Goal: Book appointment/travel/reservation

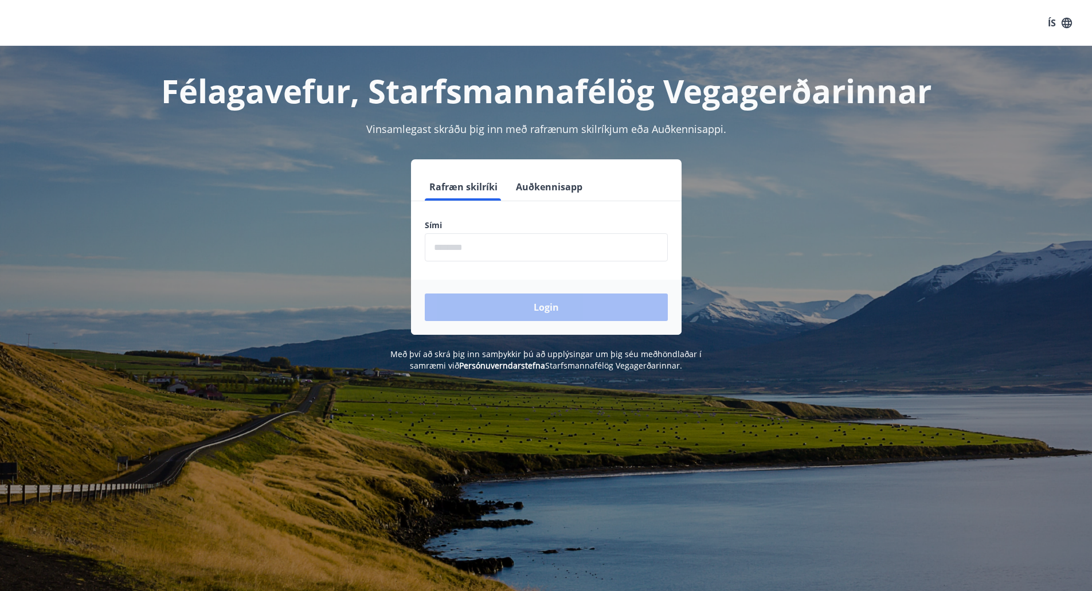
click at [475, 248] on input "phone" at bounding box center [546, 247] width 243 height 28
type input "********"
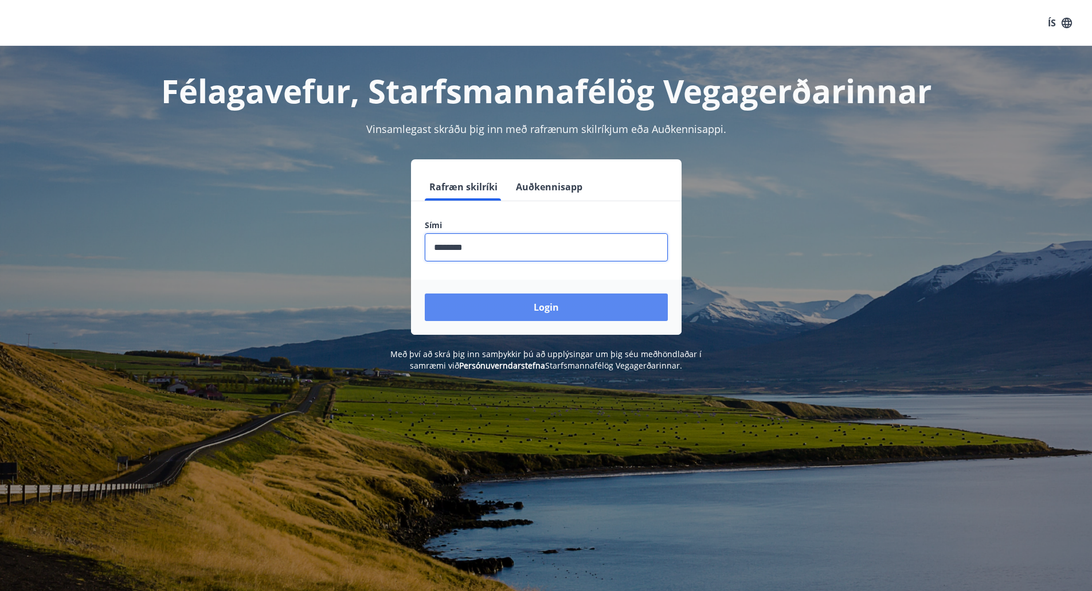
click at [529, 302] on button "Login" at bounding box center [546, 308] width 243 height 28
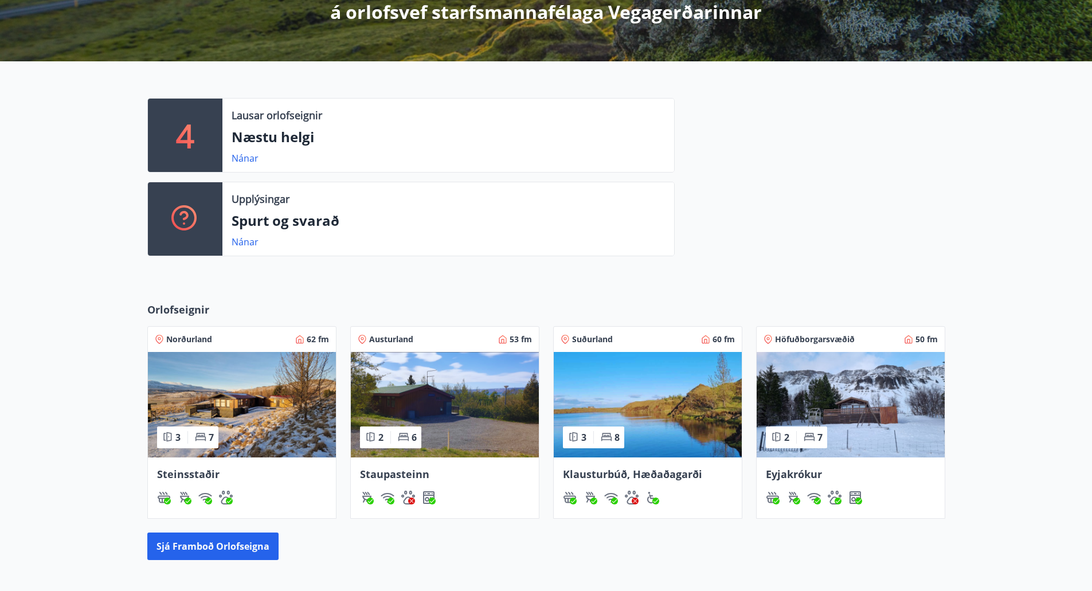
scroll to position [225, 0]
click at [852, 367] on img at bounding box center [851, 405] width 188 height 106
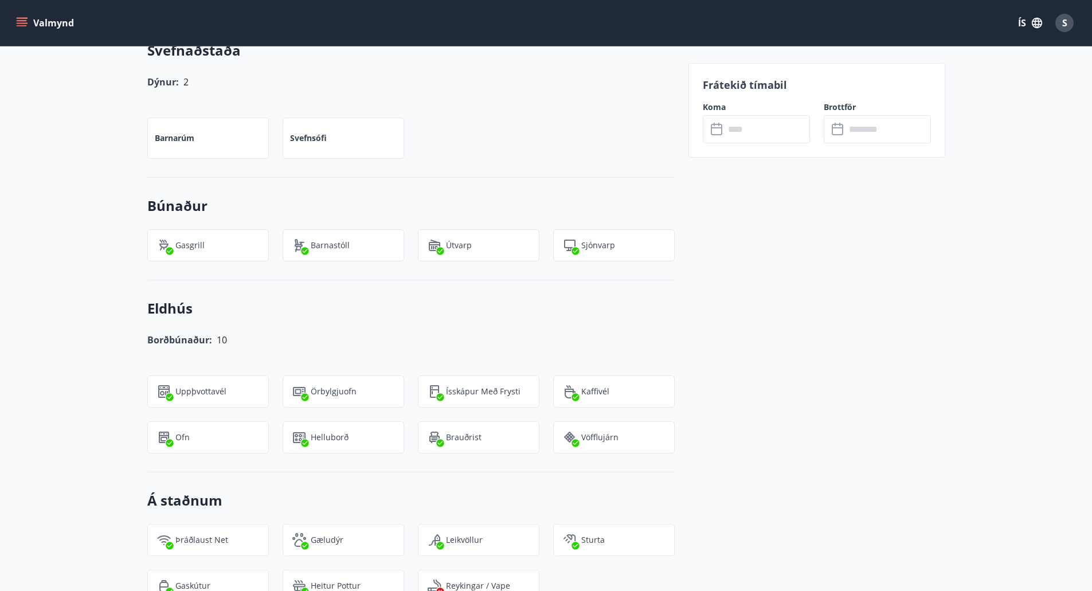
scroll to position [832, 0]
click at [743, 137] on input "text" at bounding box center [767, 129] width 85 height 28
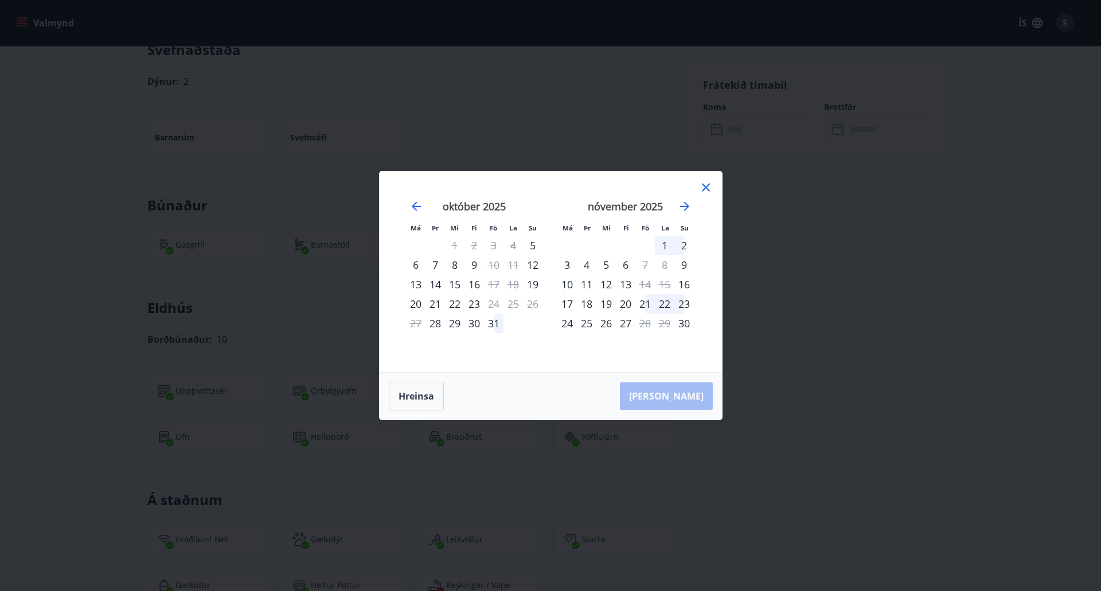
click at [704, 183] on icon at bounding box center [706, 188] width 14 height 14
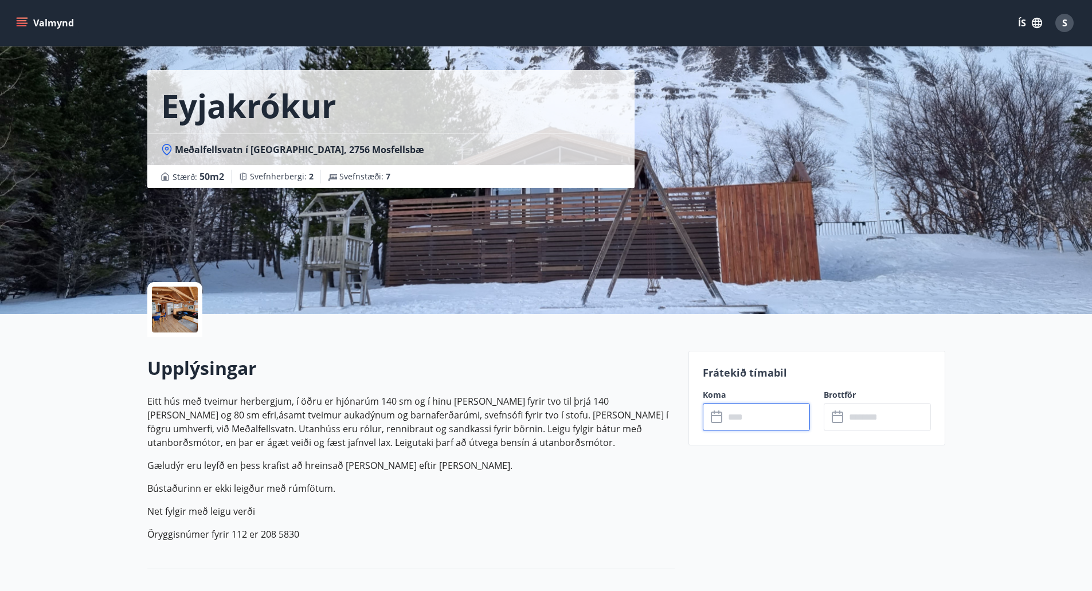
scroll to position [0, 0]
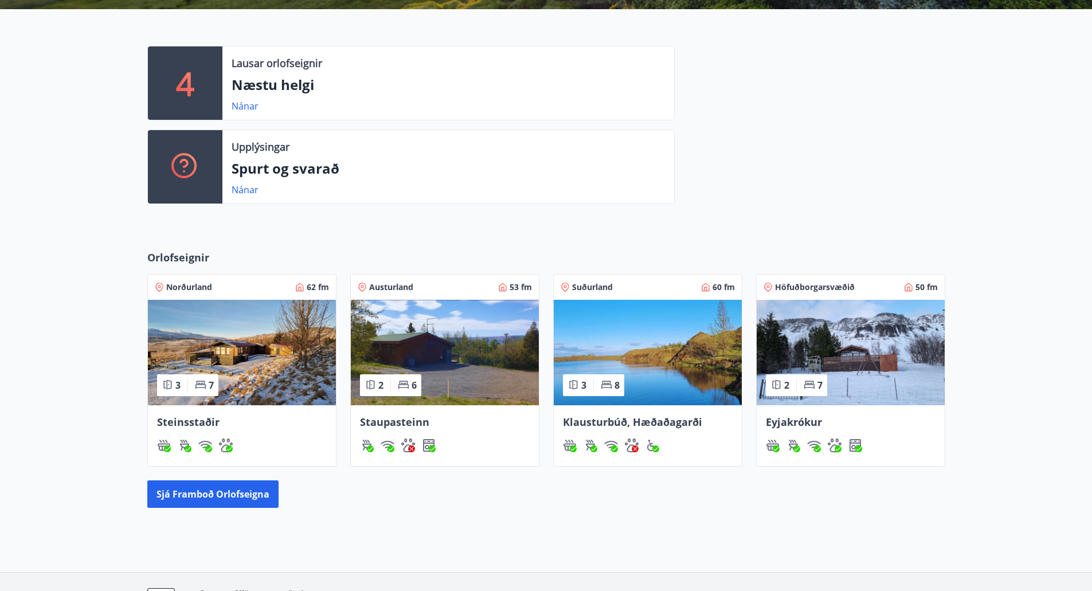
scroll to position [278, 0]
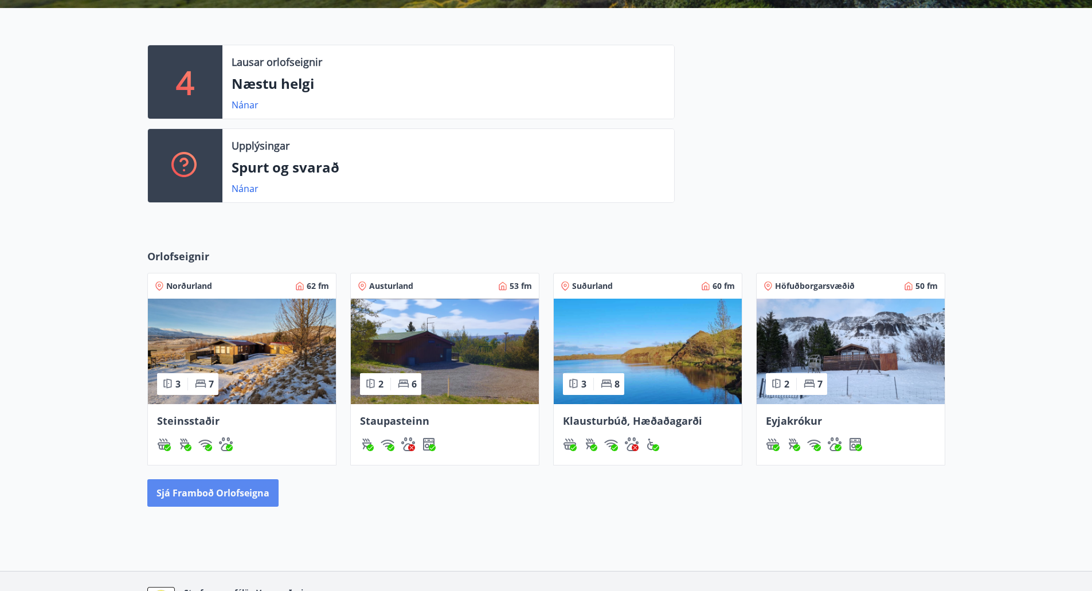
click at [204, 495] on button "Sjá framboð orlofseigna" at bounding box center [212, 493] width 131 height 28
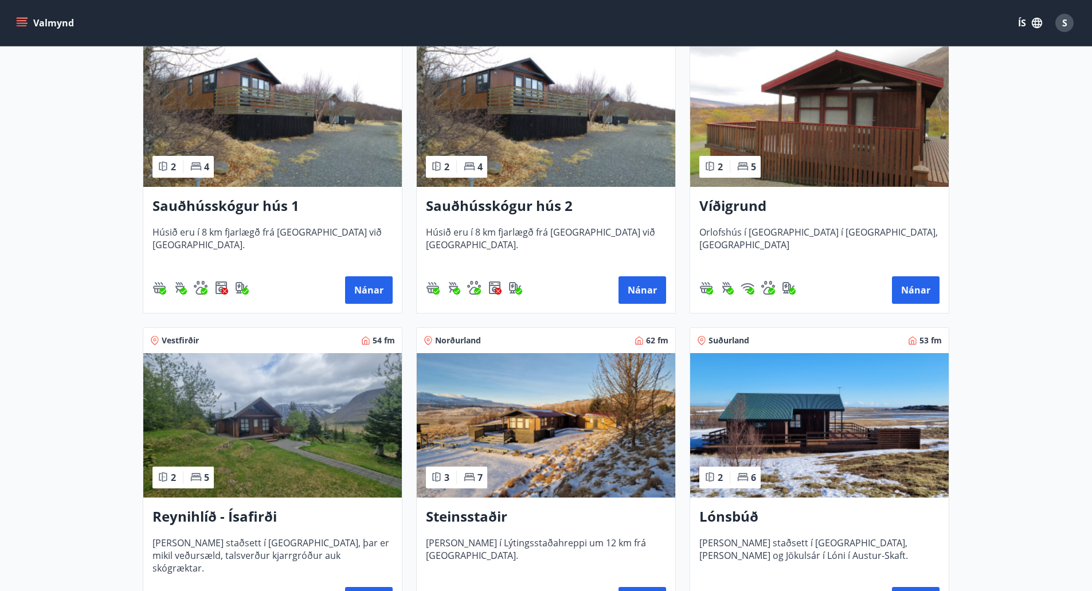
scroll to position [246, 0]
click at [646, 294] on button "Nánar" at bounding box center [643, 291] width 48 height 28
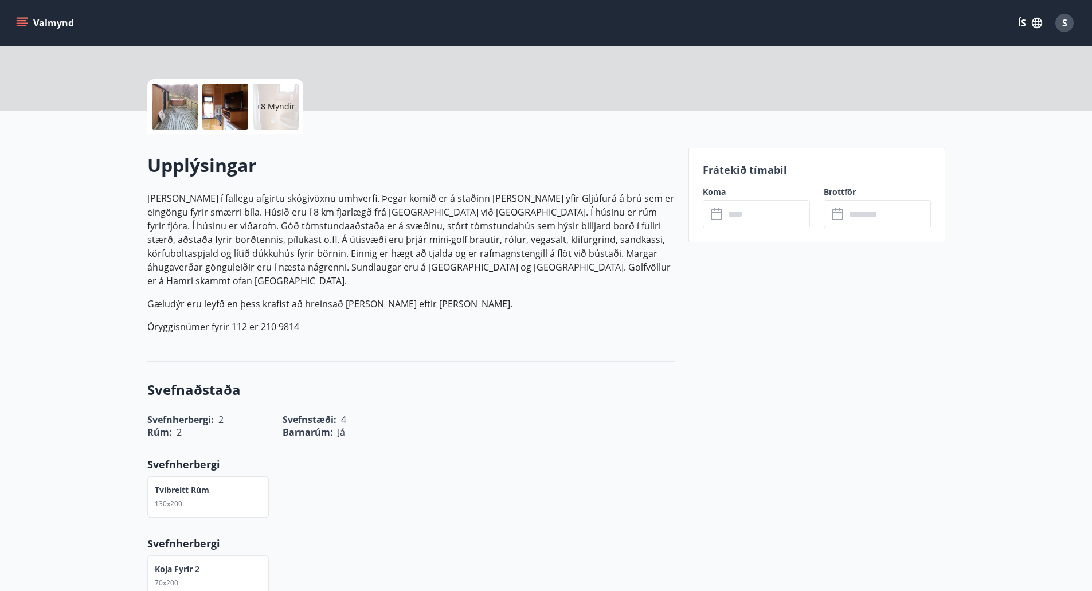
scroll to position [231, 0]
click at [747, 213] on input "text" at bounding box center [767, 216] width 85 height 28
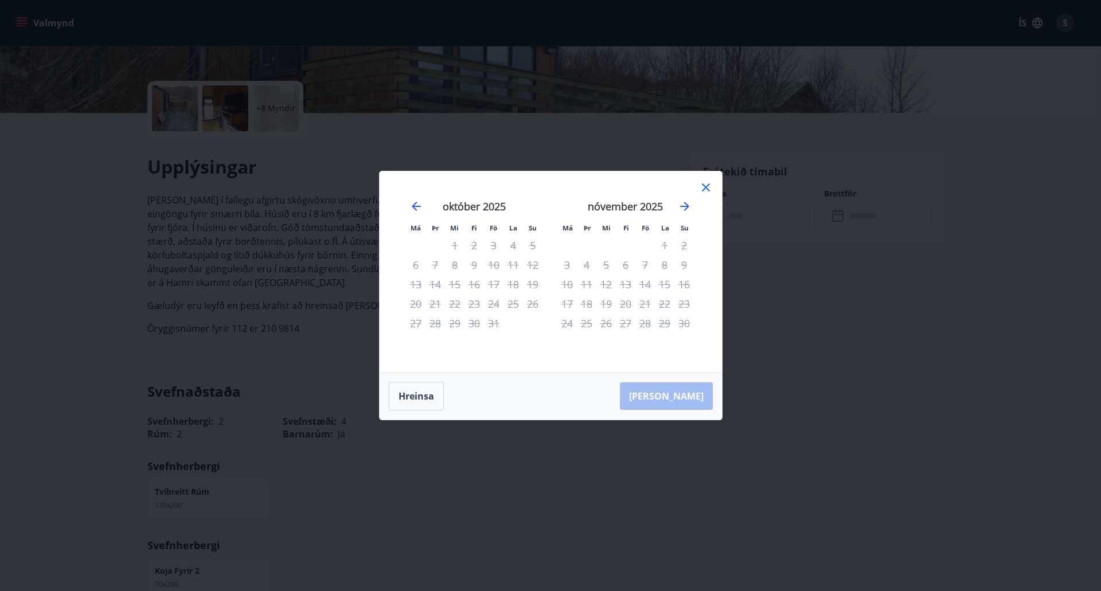
click at [704, 184] on icon at bounding box center [706, 188] width 14 height 14
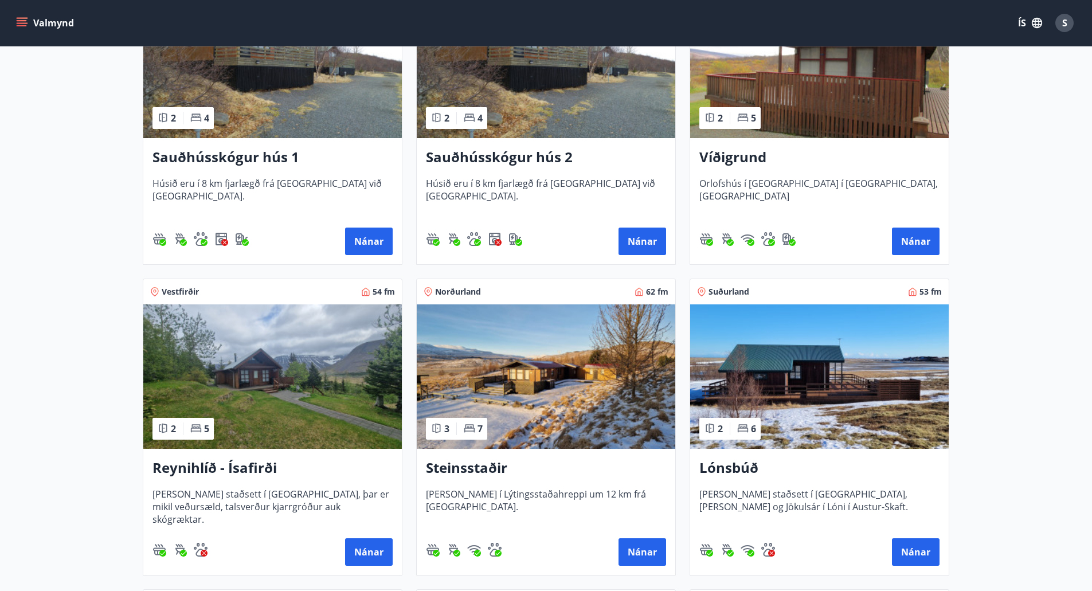
scroll to position [296, 0]
click at [220, 154] on h3 "Sauðhússkógur hús 1" at bounding box center [273, 157] width 240 height 21
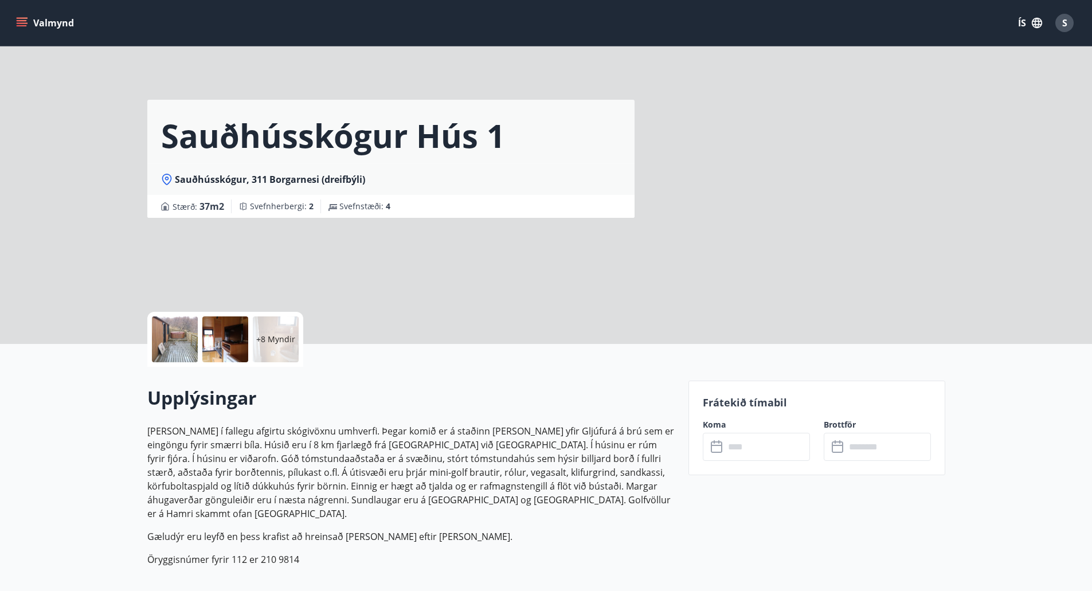
click at [739, 446] on input "text" at bounding box center [767, 447] width 85 height 28
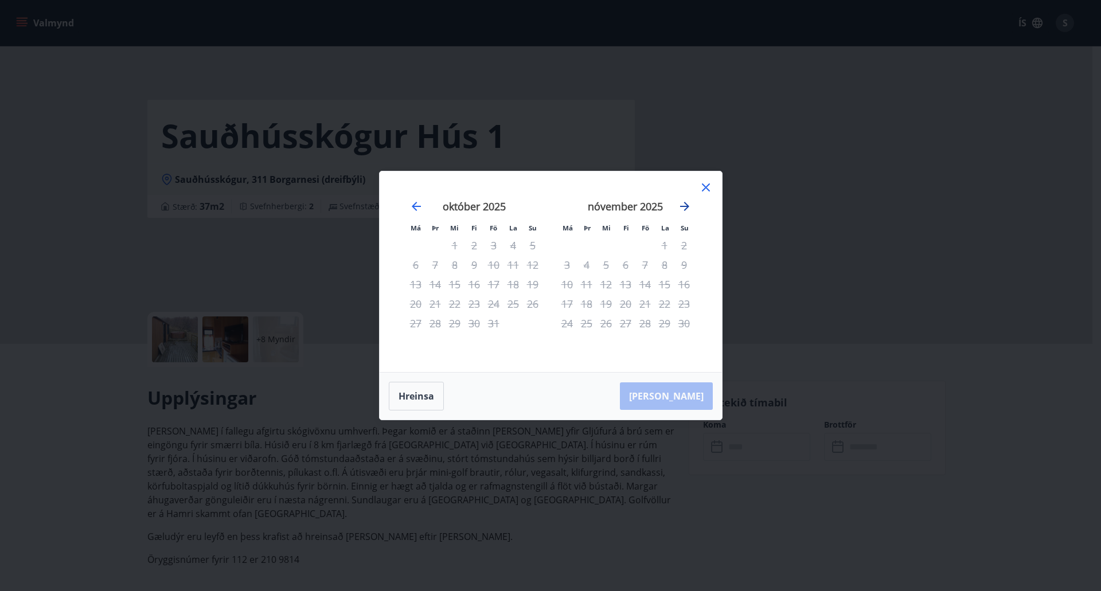
click at [687, 206] on icon "Move forward to switch to the next month." at bounding box center [684, 206] width 9 height 9
drag, startPoint x: 687, startPoint y: 206, endPoint x: 678, endPoint y: 204, distance: 8.9
click at [678, 204] on icon "Move forward to switch to the next month." at bounding box center [685, 207] width 14 height 14
click at [700, 190] on icon at bounding box center [706, 188] width 14 height 14
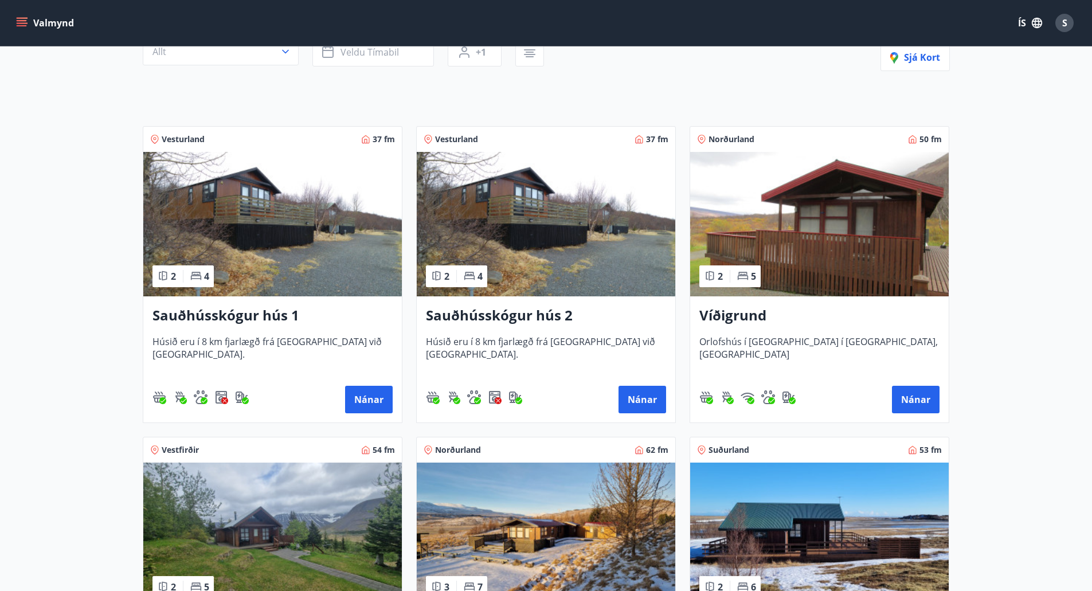
scroll to position [141, 0]
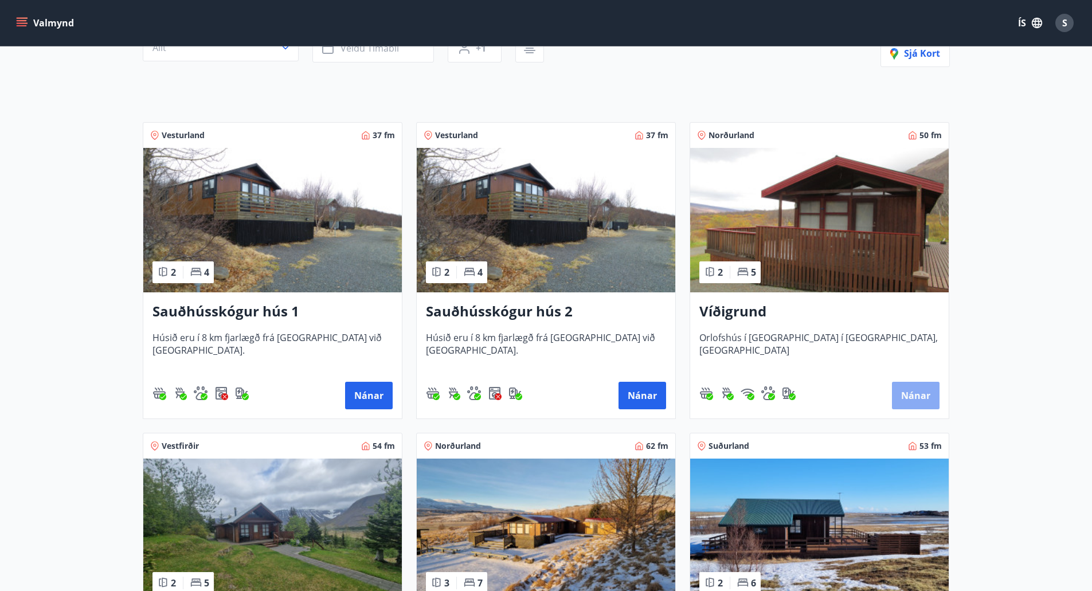
click at [914, 396] on button "Nánar" at bounding box center [916, 396] width 48 height 28
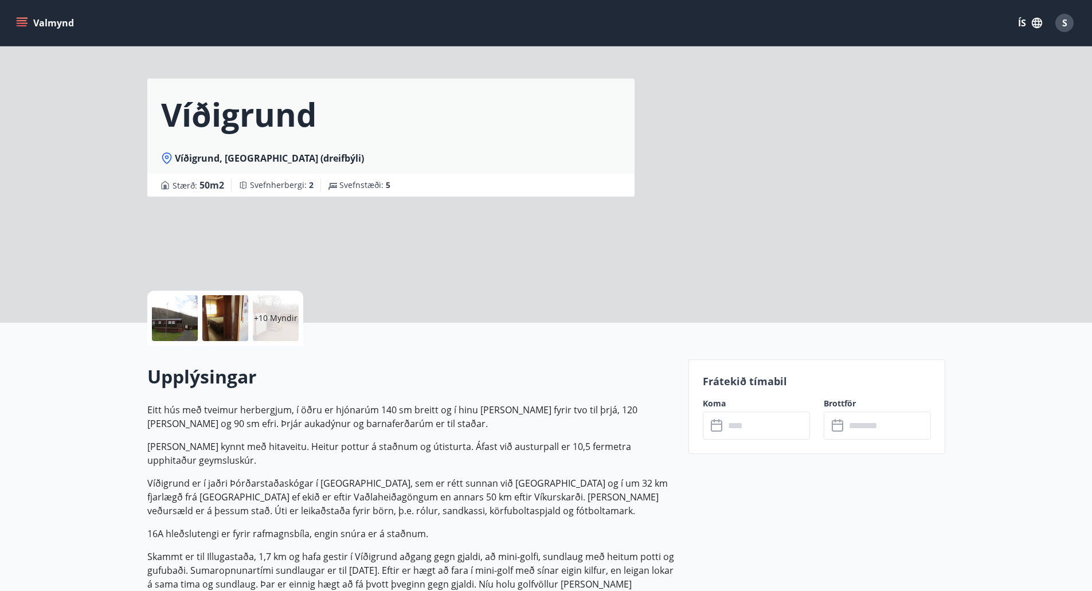
scroll to position [19, 0]
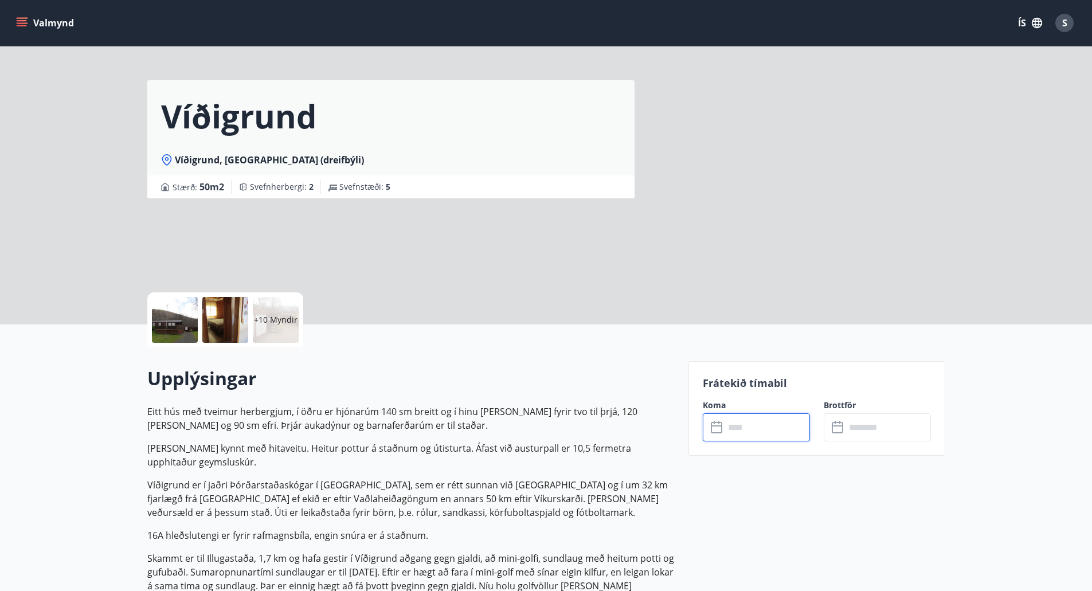
click at [735, 430] on input "text" at bounding box center [767, 427] width 85 height 28
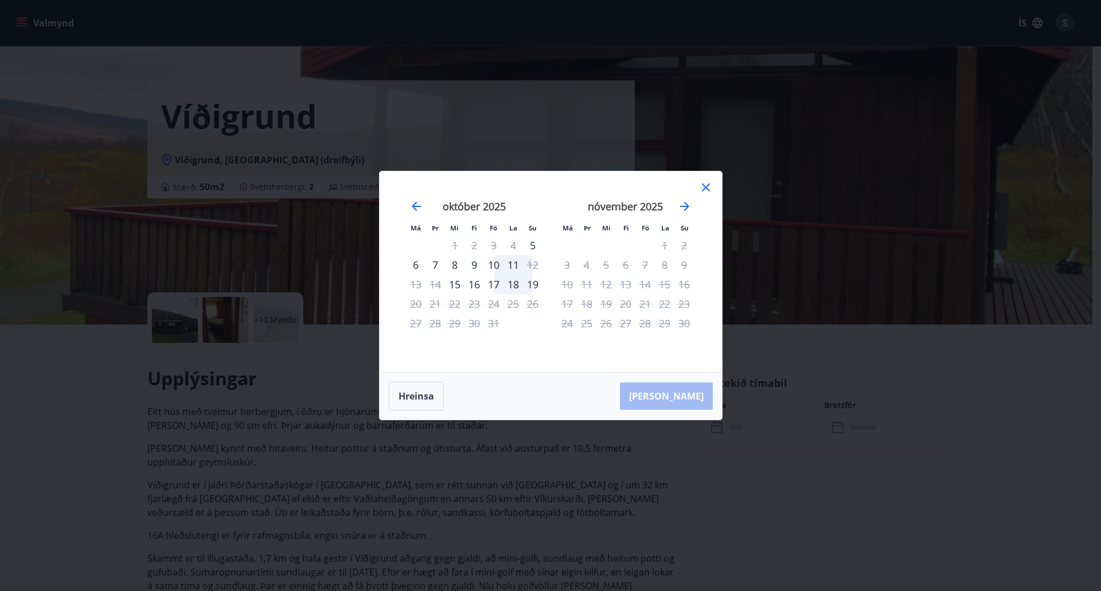
click at [705, 185] on icon at bounding box center [706, 188] width 14 height 14
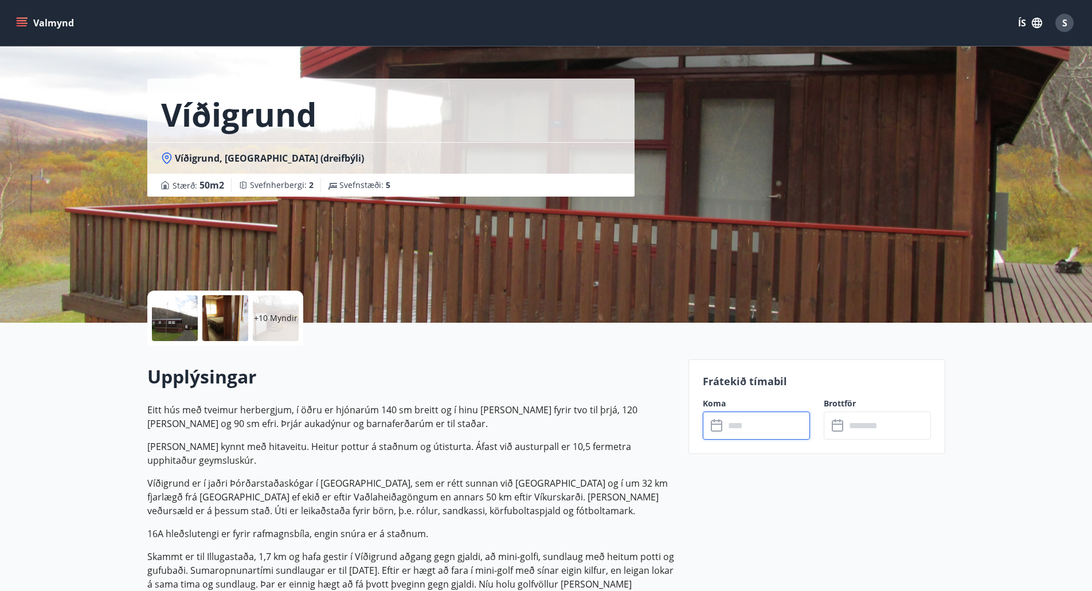
scroll to position [0, 0]
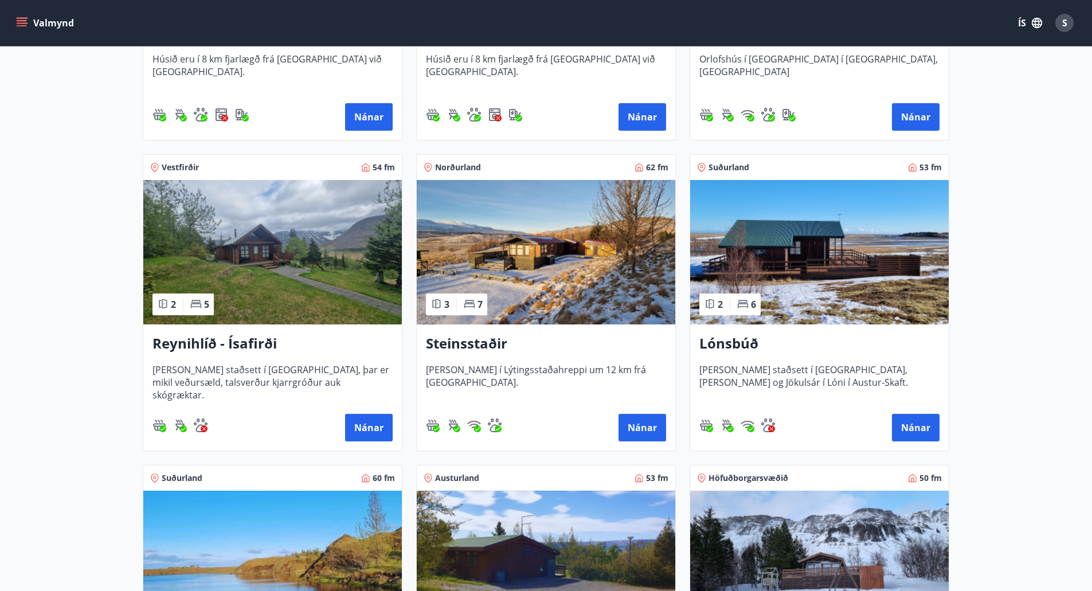
scroll to position [420, 0]
click at [252, 340] on h3 "Reynihlíð - Ísafirði" at bounding box center [273, 343] width 240 height 21
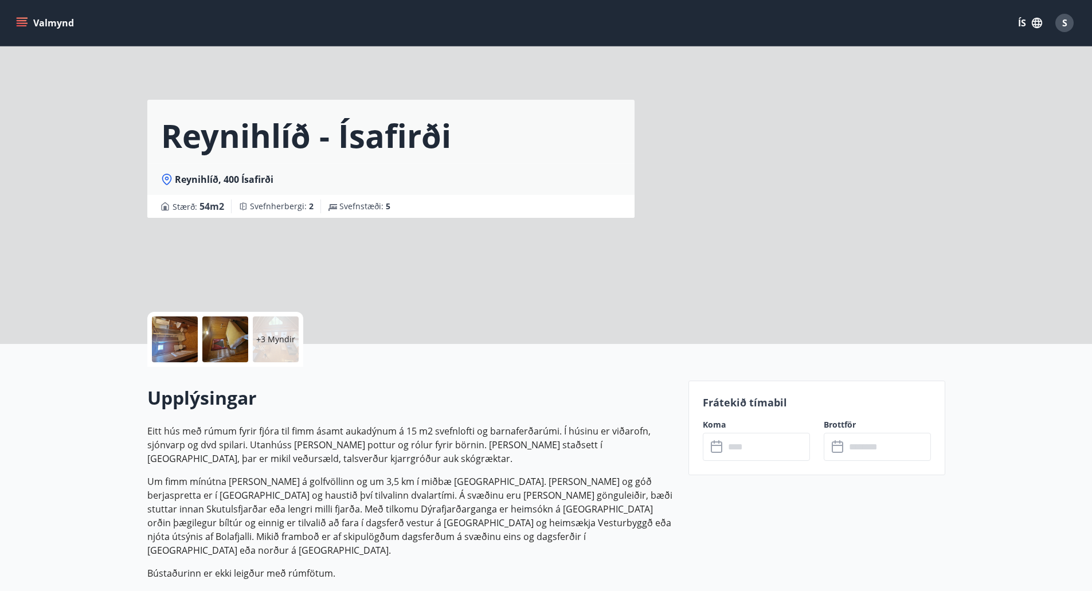
scroll to position [93, 0]
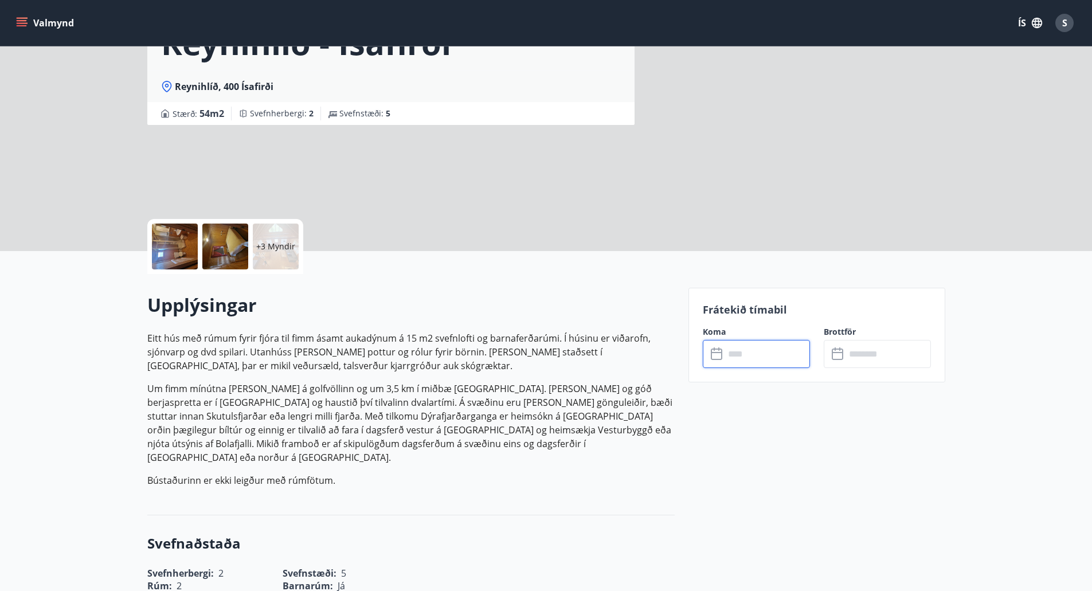
click at [746, 350] on input "text" at bounding box center [767, 354] width 85 height 28
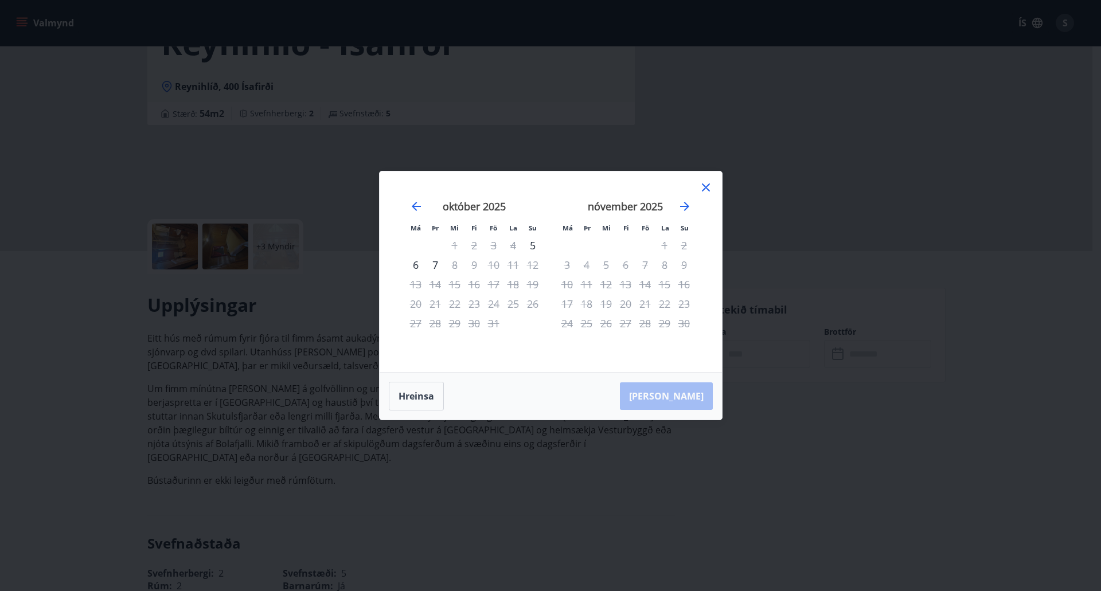
click at [709, 184] on icon at bounding box center [706, 188] width 8 height 8
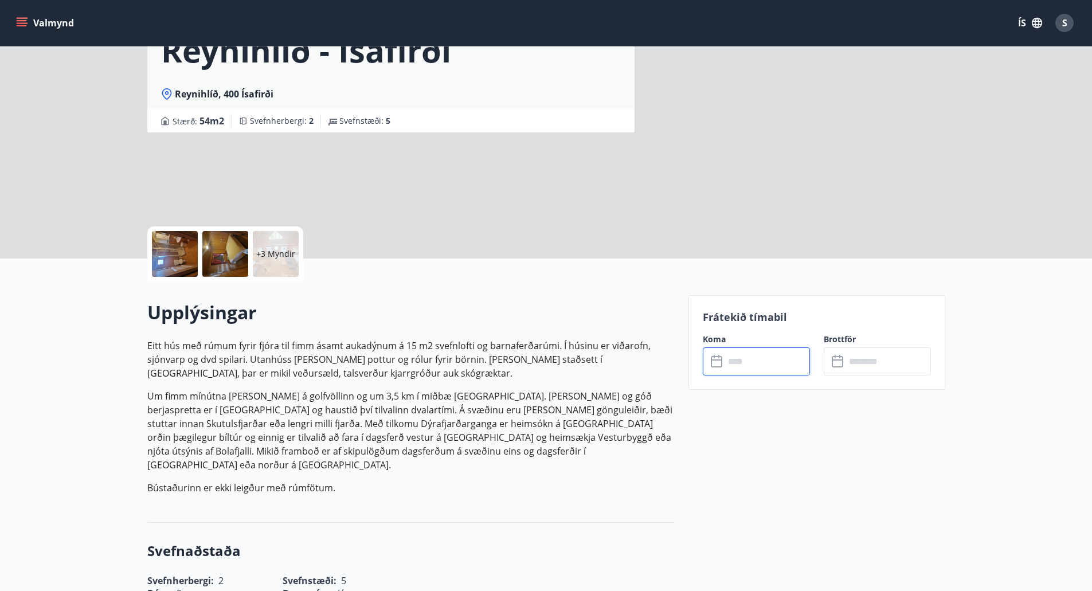
scroll to position [84, 0]
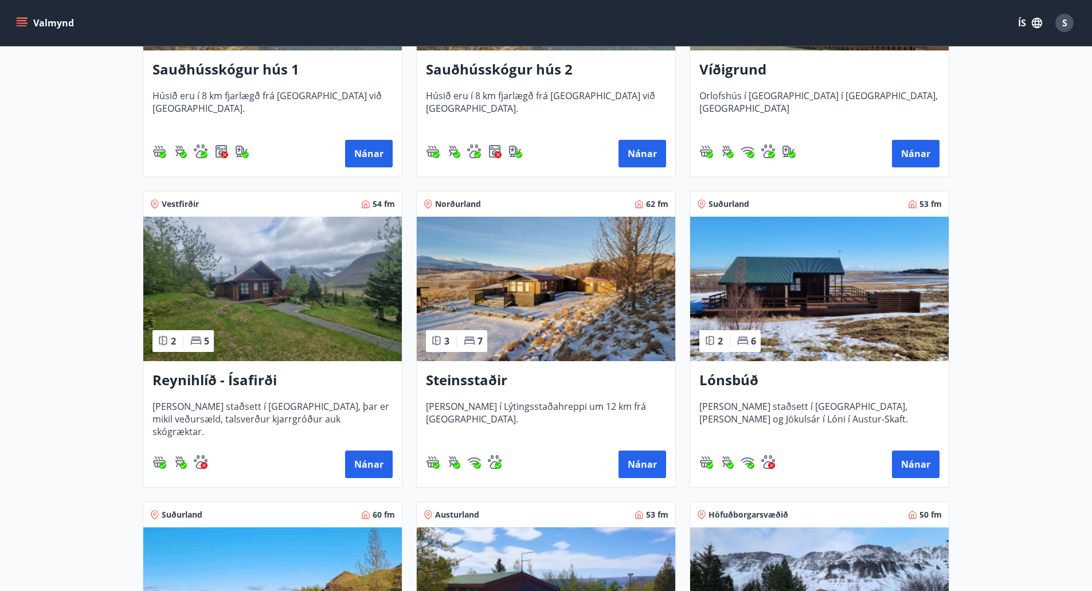
scroll to position [384, 0]
